Goal: Task Accomplishment & Management: Manage account settings

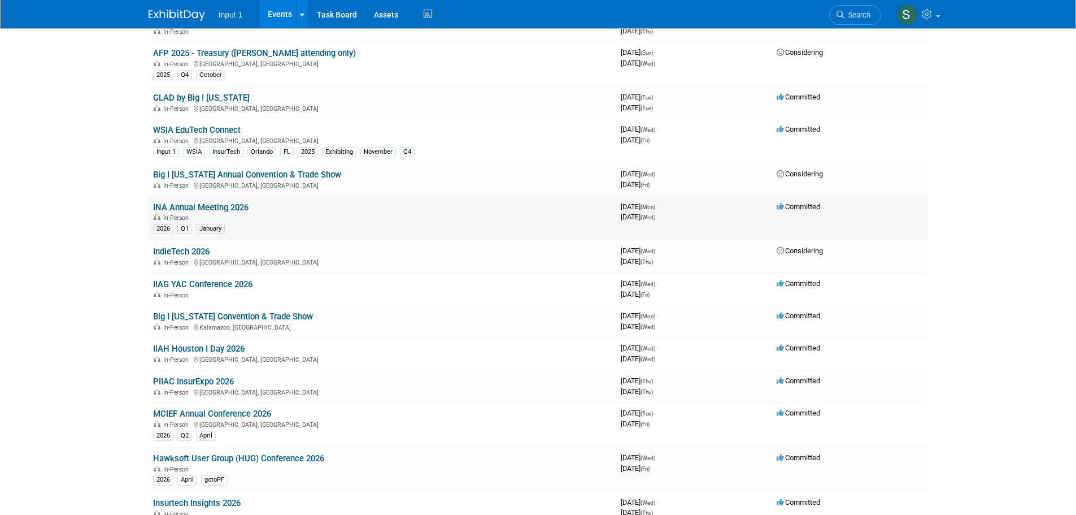
scroll to position [422, 0]
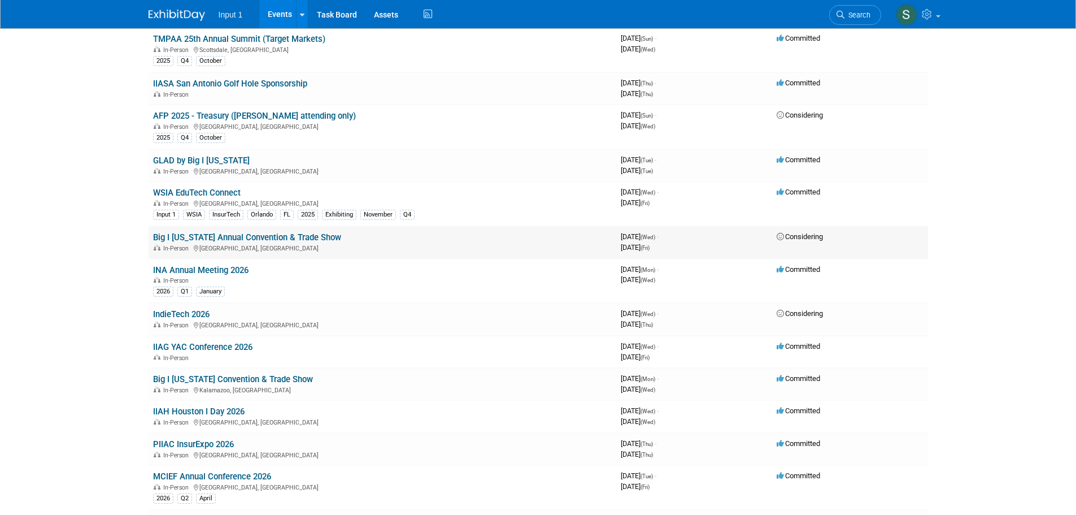
click at [307, 238] on link "Big I [US_STATE] Annual Convention & Trade Show" at bounding box center [247, 237] width 188 height 10
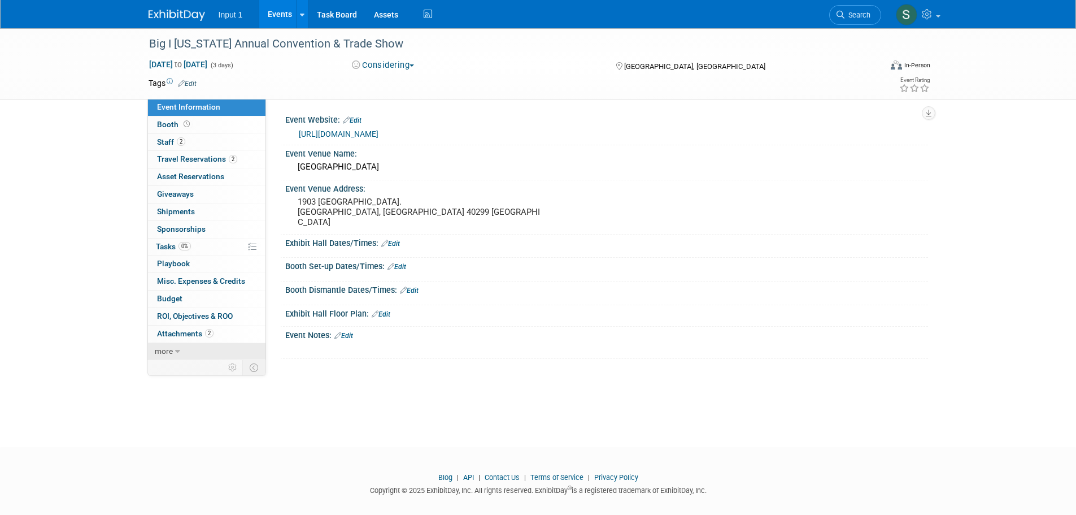
click at [175, 356] on link "more" at bounding box center [206, 351] width 117 height 17
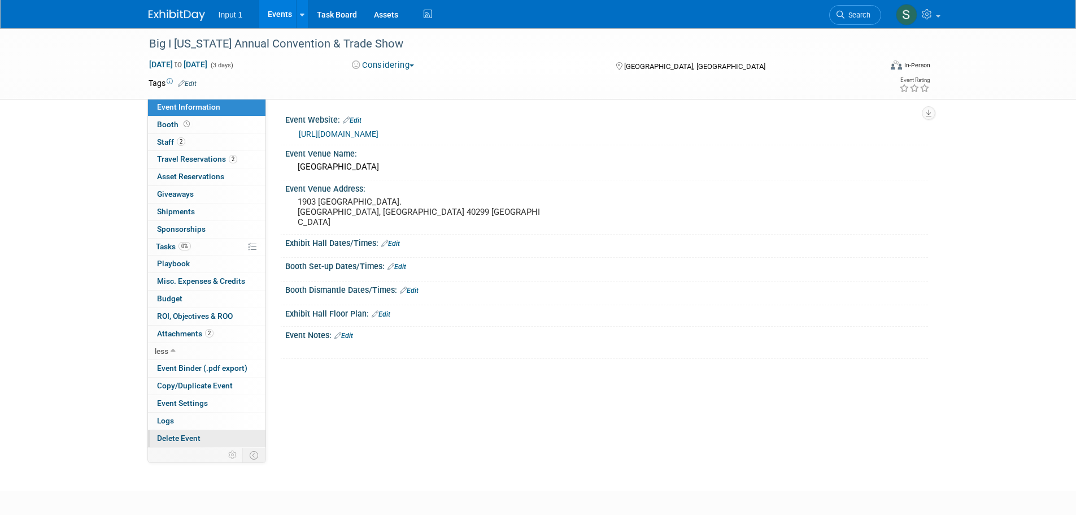
click at [179, 438] on span "Delete Event" at bounding box center [178, 437] width 43 height 9
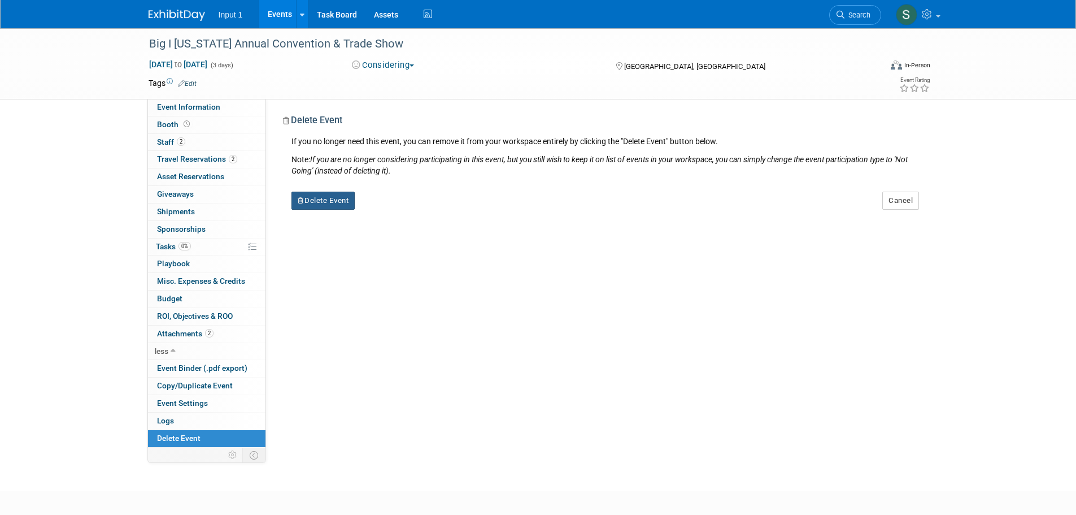
click at [316, 205] on button "Delete Event" at bounding box center [323, 200] width 64 height 18
click at [393, 207] on link "Yes" at bounding box center [394, 210] width 33 height 18
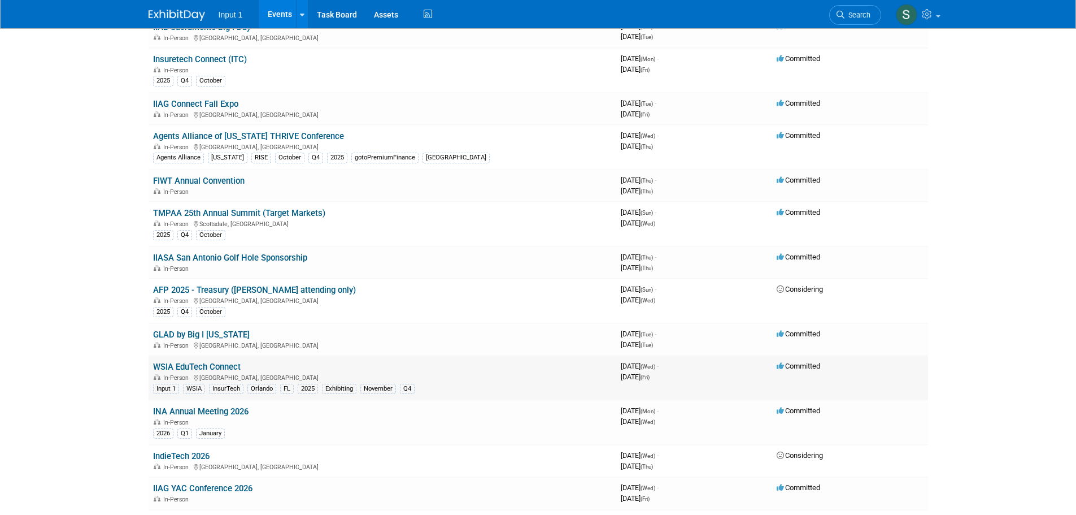
scroll to position [277, 0]
